Goal: Task Accomplishment & Management: Complete application form

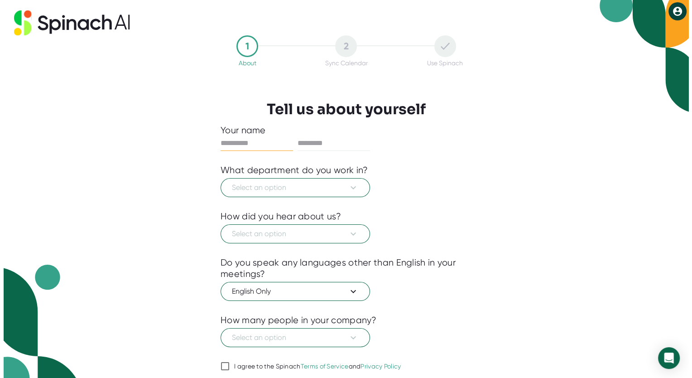
scroll to position [31, 0]
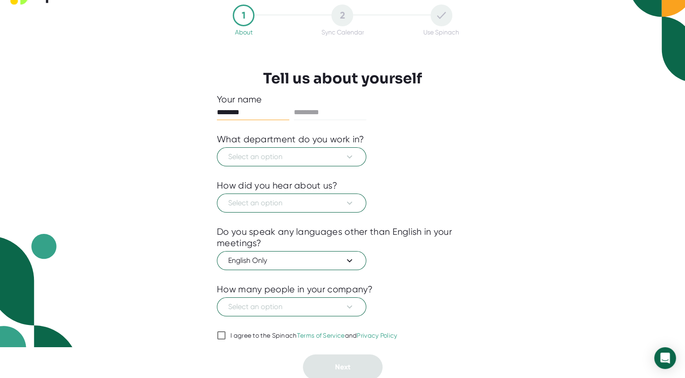
type input "********"
type input "*******"
click at [243, 153] on span "Select an option" at bounding box center [291, 156] width 127 height 11
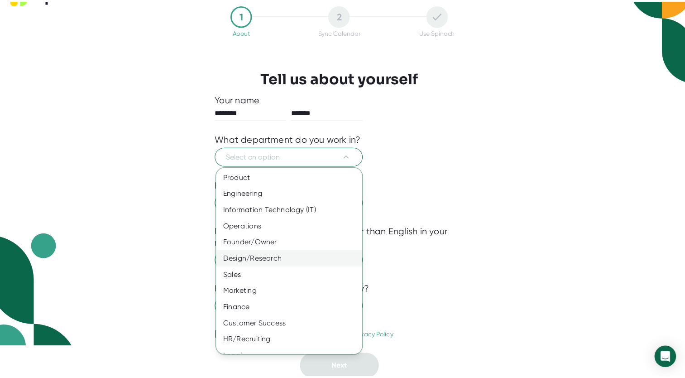
scroll to position [27, 0]
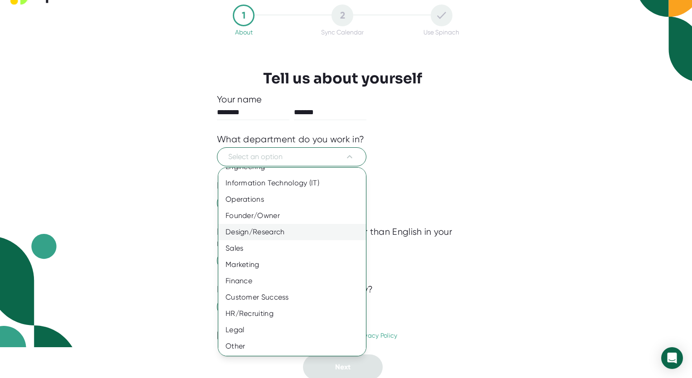
click at [263, 224] on div "Design/Research" at bounding box center [295, 232] width 154 height 16
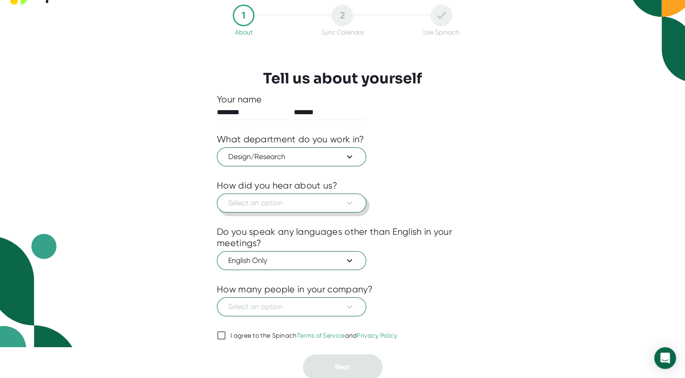
click at [296, 207] on button "Select an option" at bounding box center [291, 202] width 149 height 19
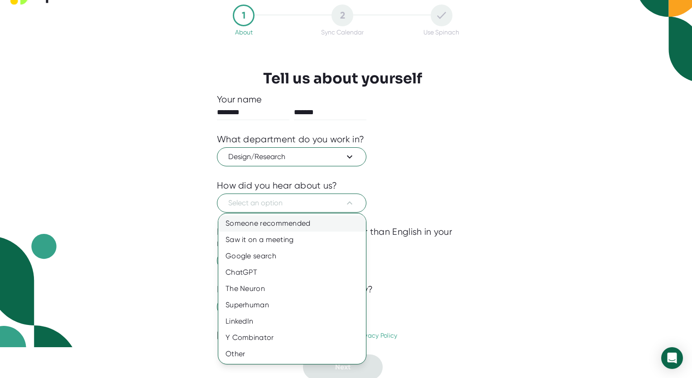
click at [286, 223] on div "Someone recommended" at bounding box center [292, 223] width 148 height 16
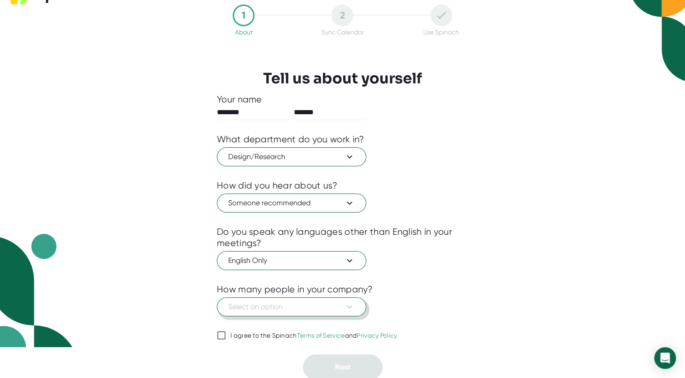
click at [269, 307] on span "Select an option" at bounding box center [291, 306] width 127 height 11
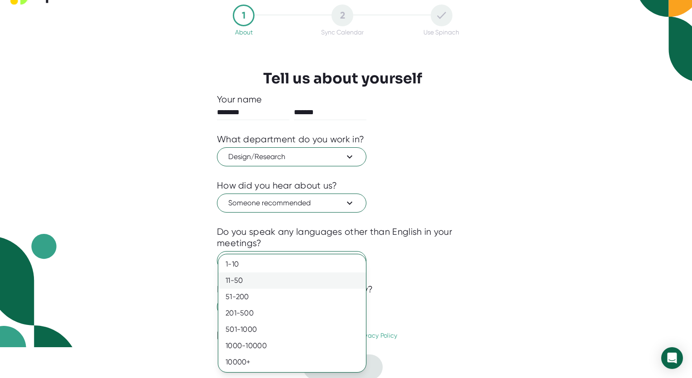
click at [268, 285] on div "11-50" at bounding box center [292, 280] width 148 height 16
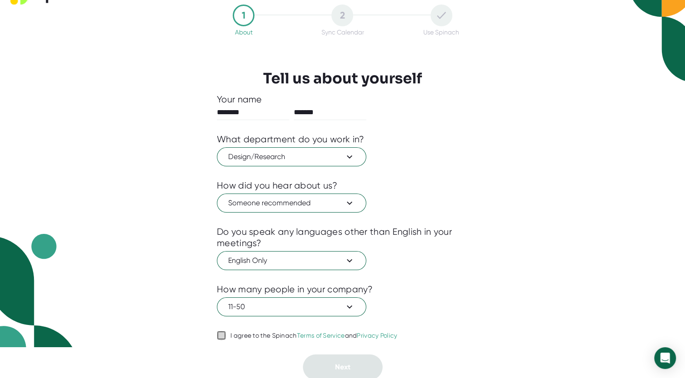
click at [223, 335] on input "I agree to the Spinach Terms of Service and Privacy Policy" at bounding box center [221, 335] width 9 height 11
checkbox input "true"
click at [342, 367] on span "Next" at bounding box center [342, 366] width 15 height 9
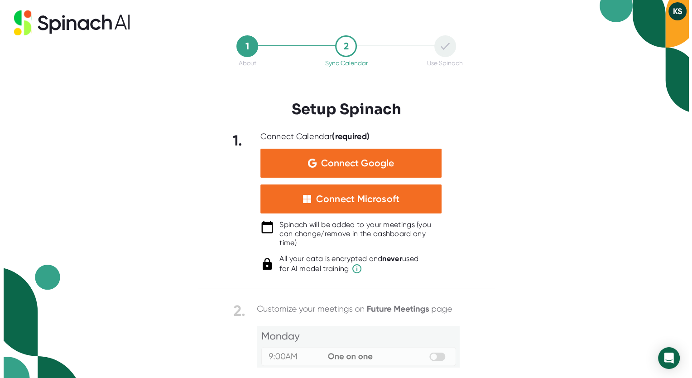
scroll to position [0, 0]
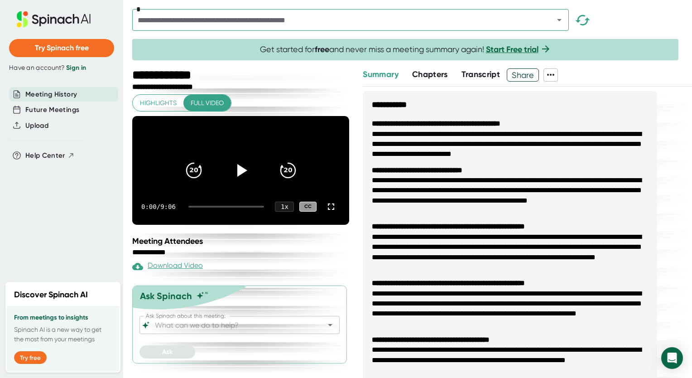
click at [355, 218] on div "**********" at bounding box center [412, 223] width 560 height 310
click at [326, 212] on icon at bounding box center [331, 206] width 11 height 11
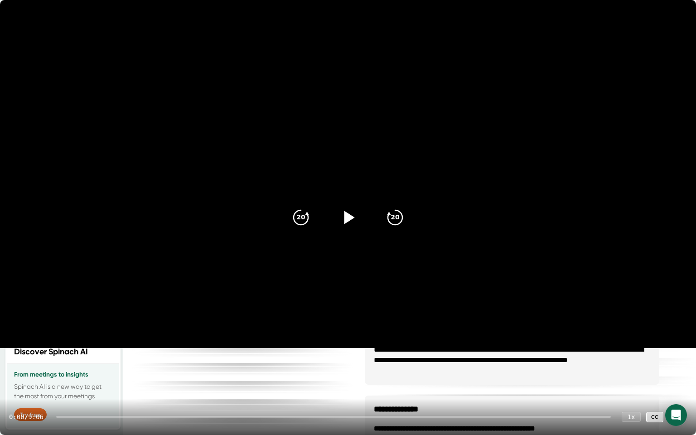
click at [345, 216] on icon at bounding box center [349, 217] width 10 height 13
